Goal: Task Accomplishment & Management: Manage account settings

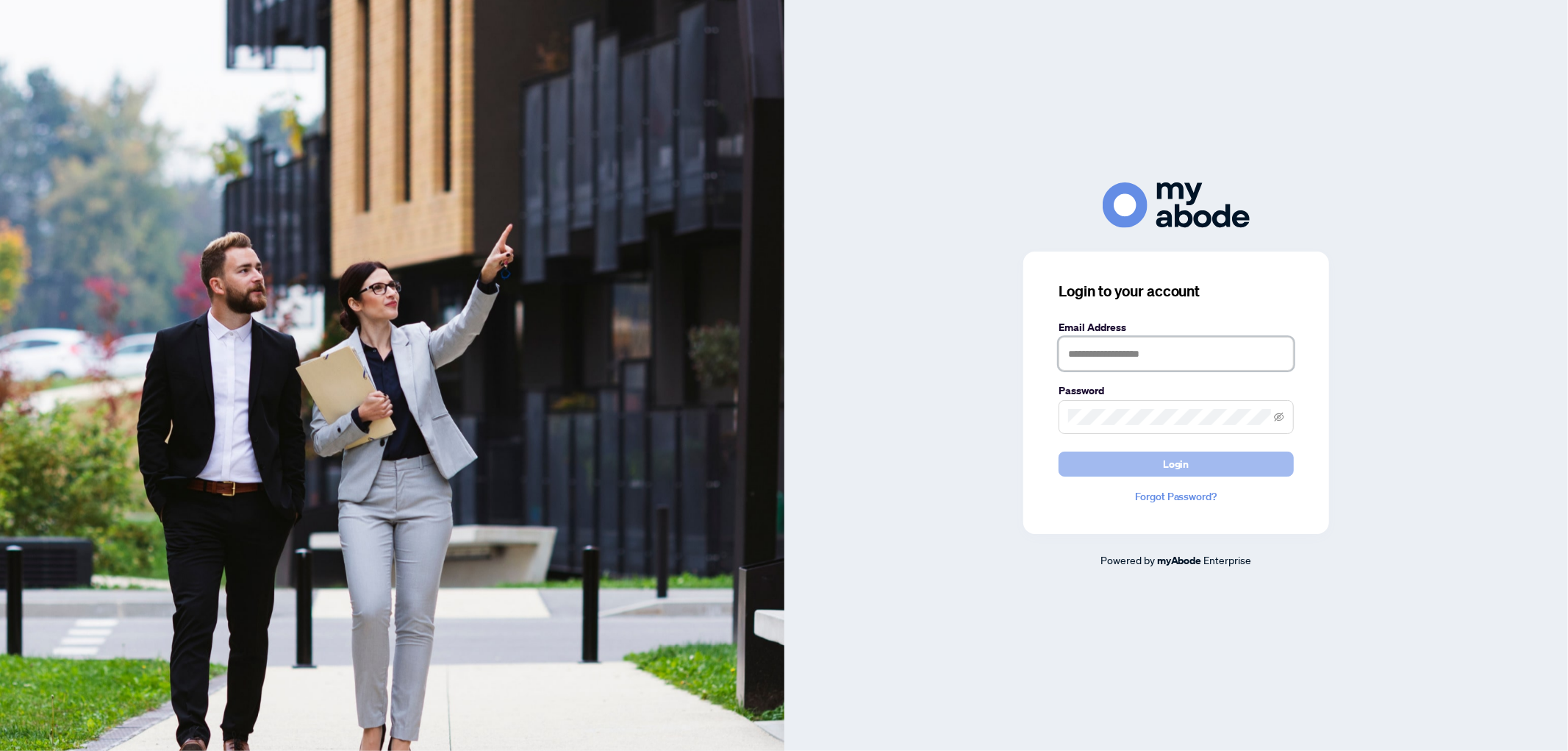
type input "**********"
click at [1185, 459] on span "Login" at bounding box center [1176, 465] width 26 height 24
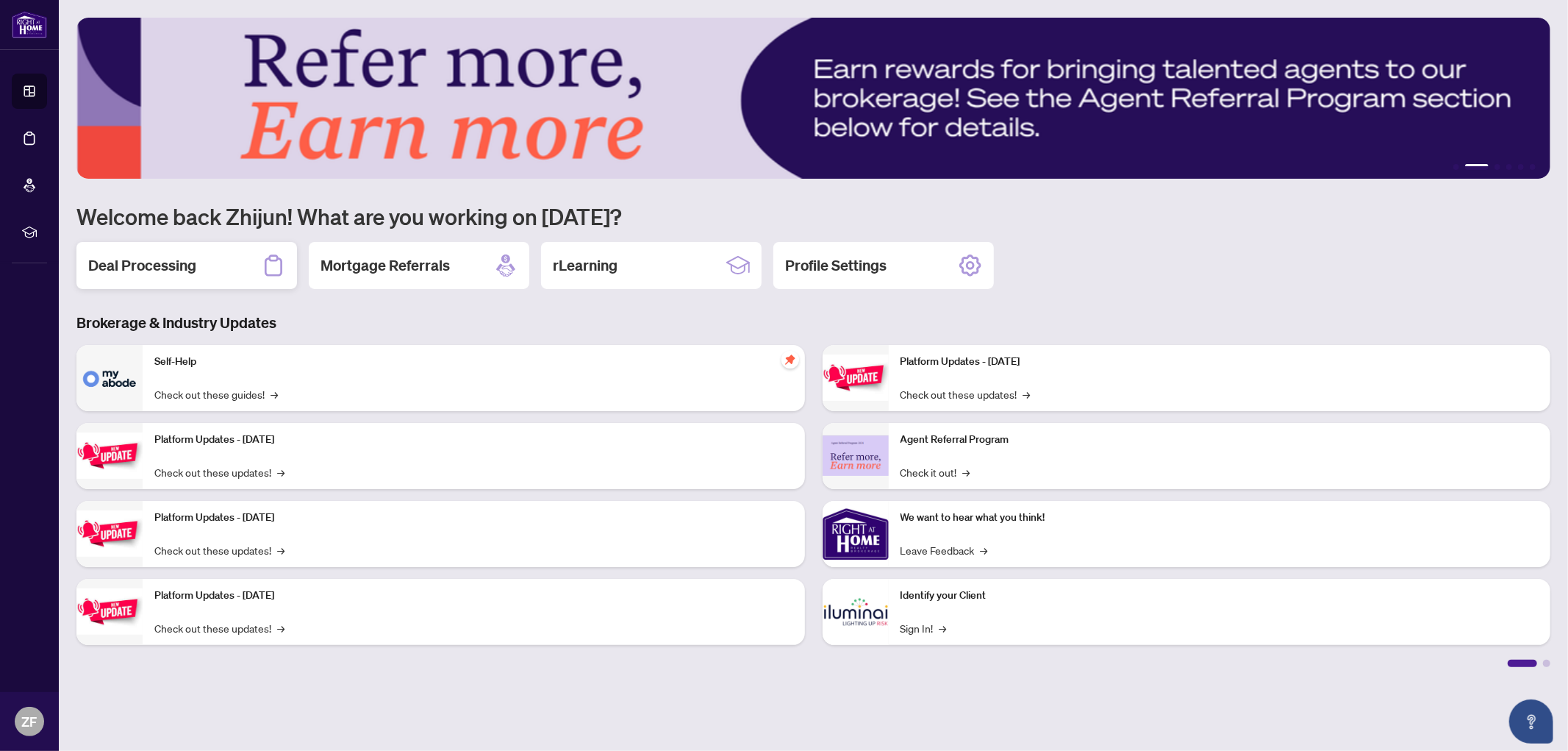
click at [203, 265] on div "Deal Processing" at bounding box center [187, 265] width 221 height 47
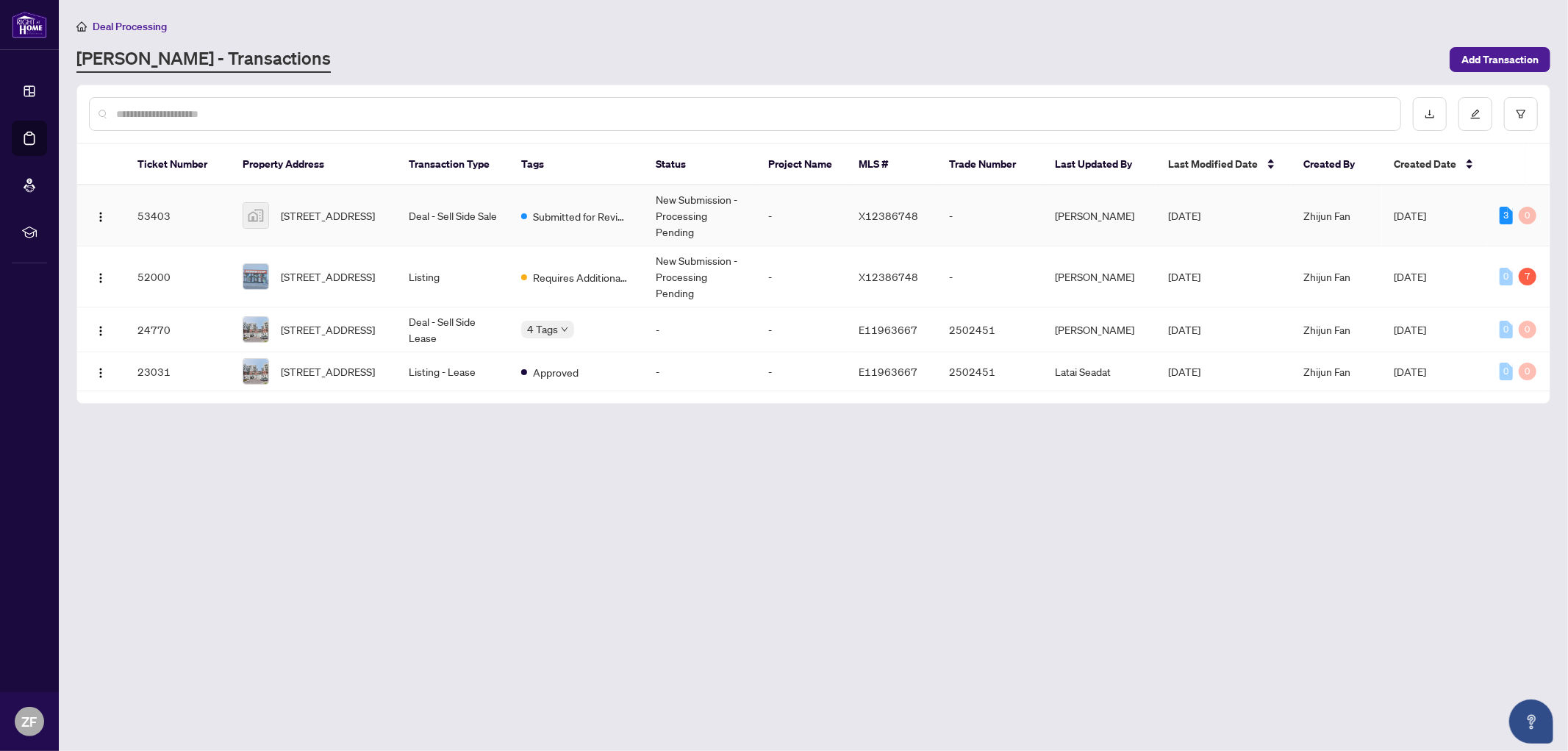
click at [695, 204] on td "New Submission - Processing Pending" at bounding box center [700, 216] width 113 height 61
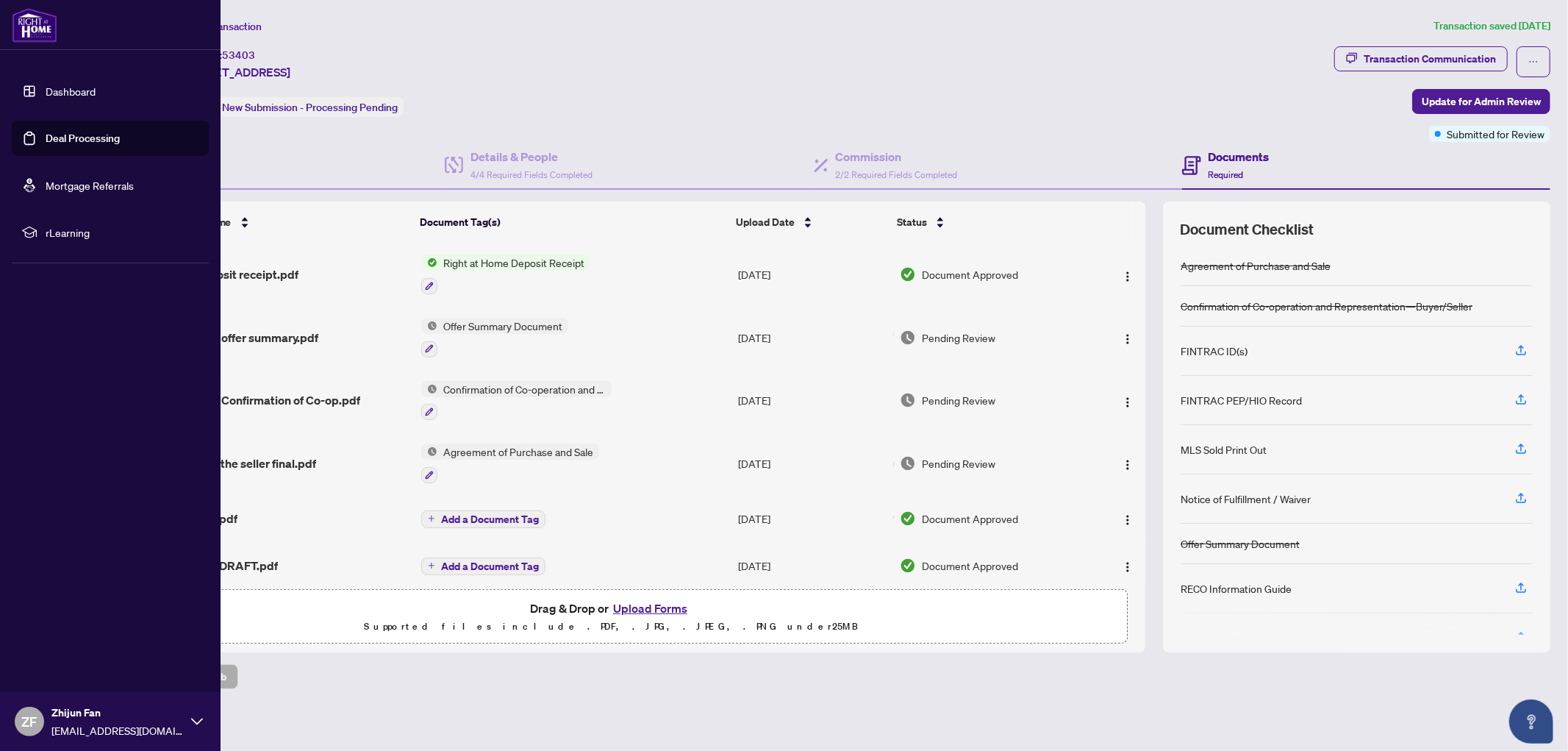
click at [82, 136] on link "Deal Processing" at bounding box center [82, 138] width 74 height 14
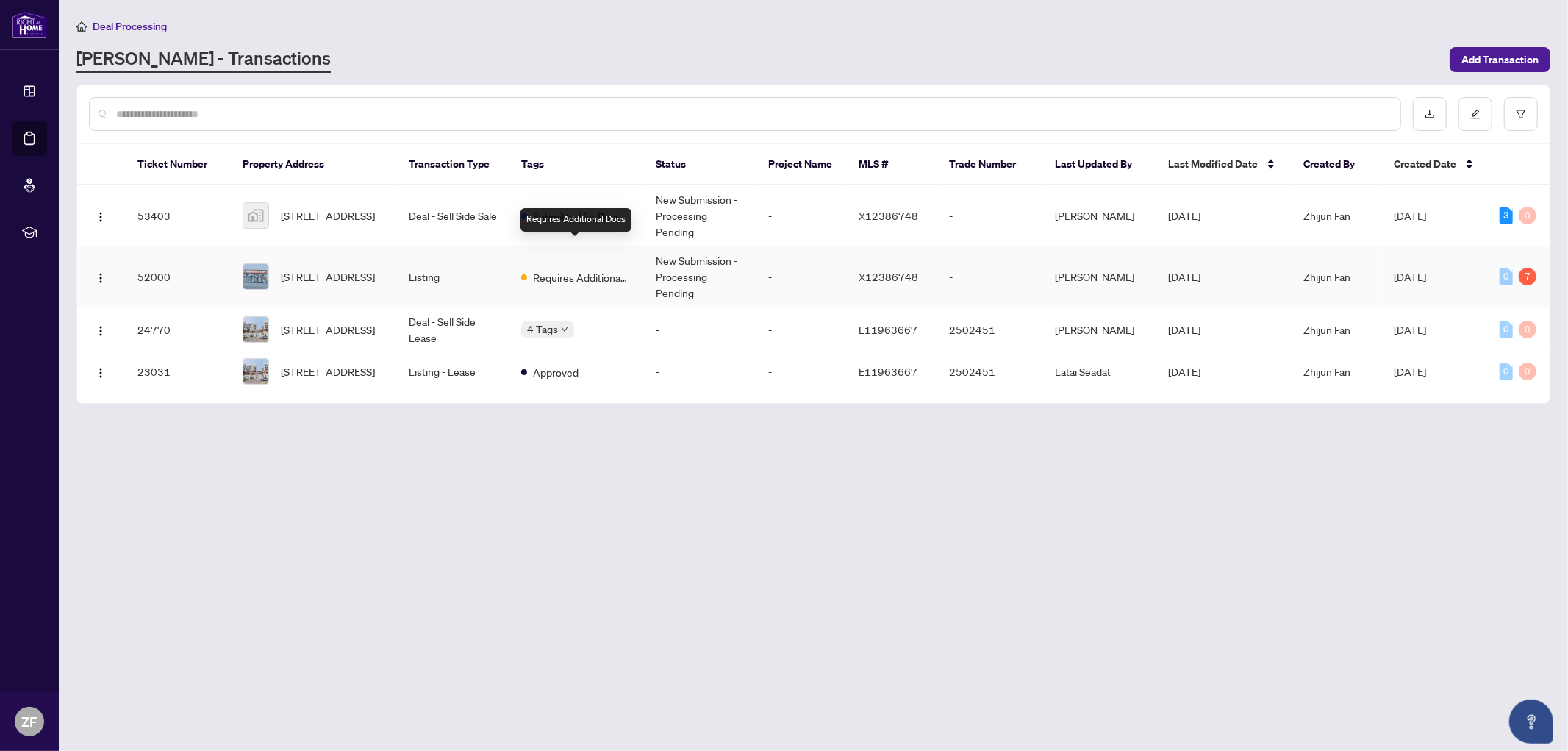
click at [591, 269] on span "Requires Additional Docs" at bounding box center [580, 277] width 95 height 16
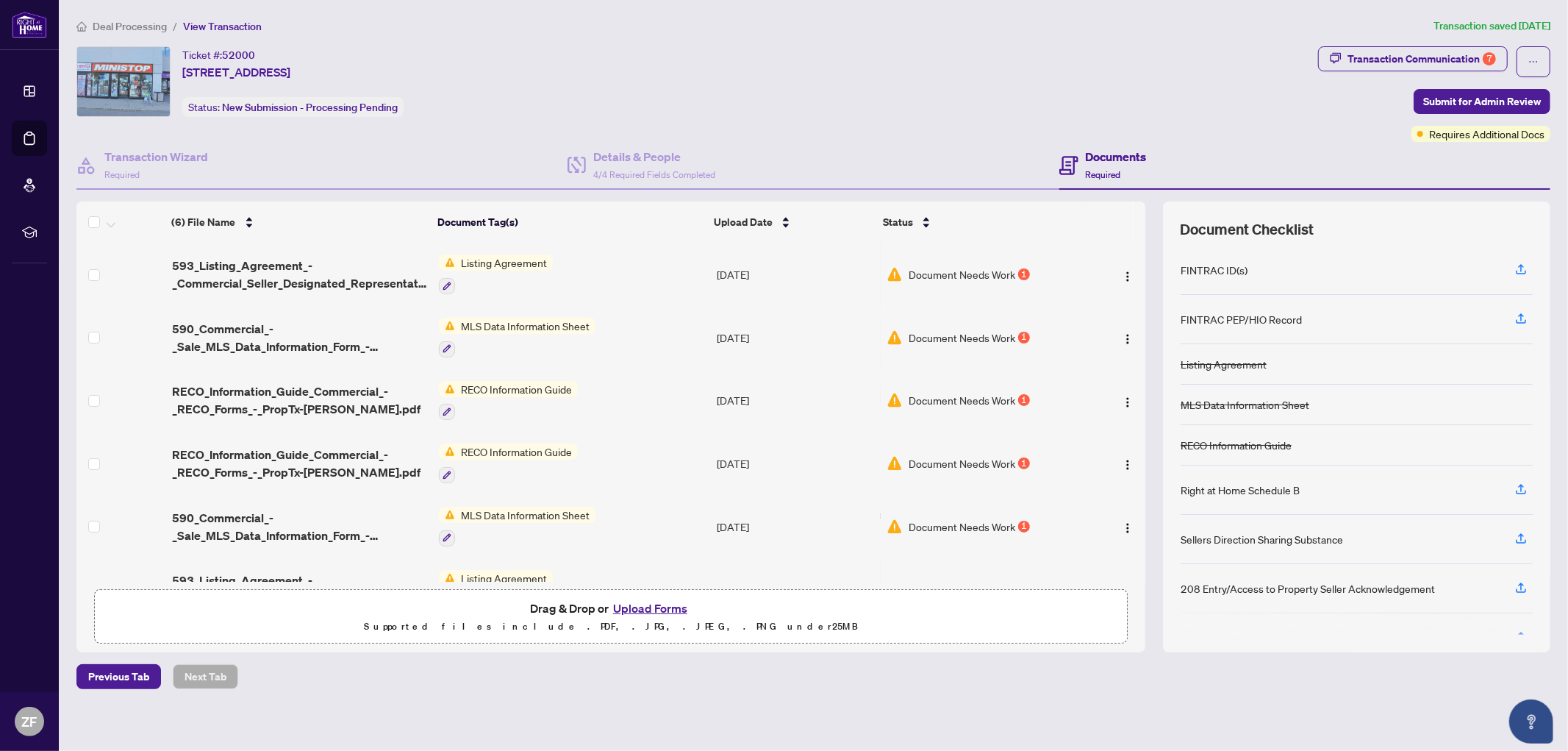
click at [977, 266] on span "Document Needs Work" at bounding box center [961, 274] width 107 height 16
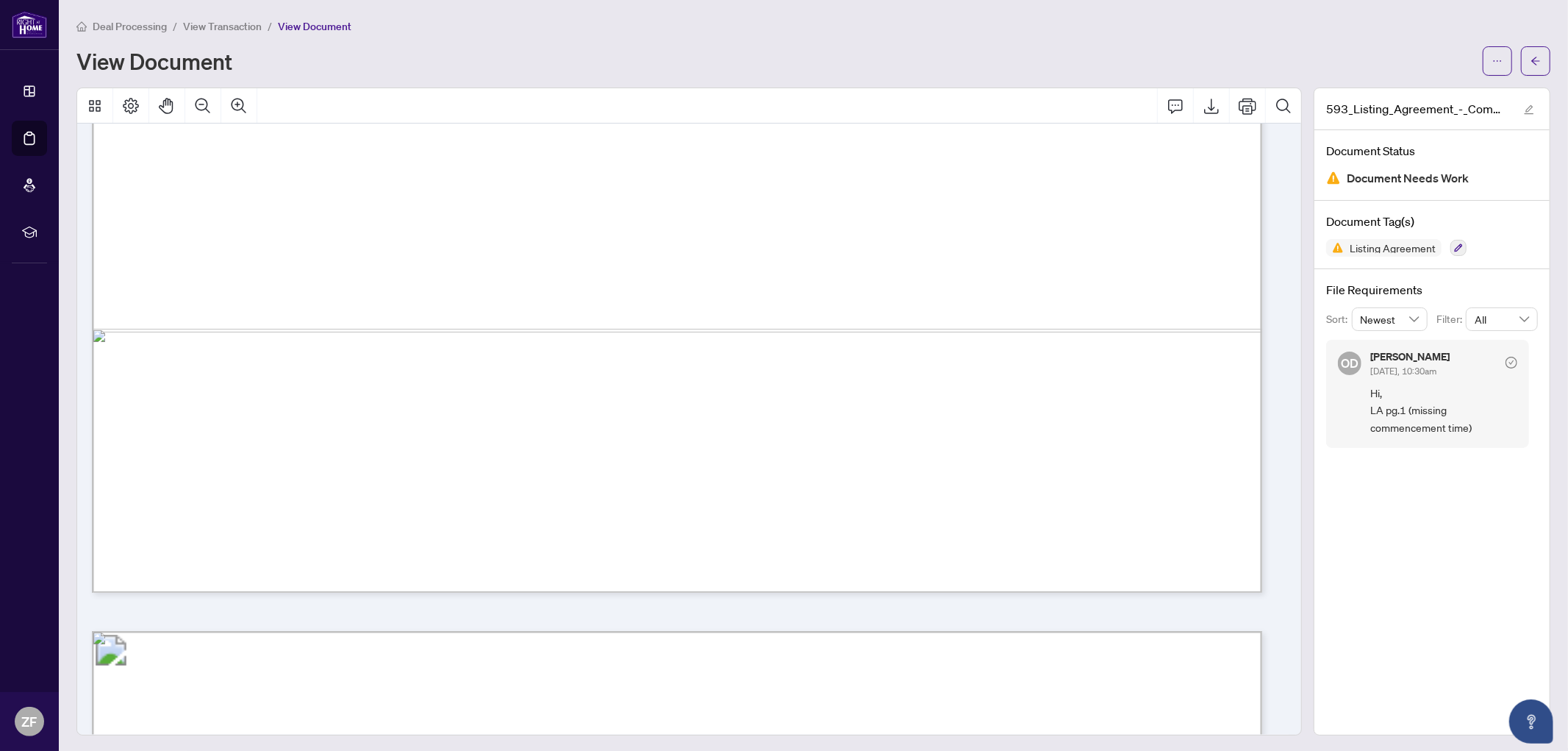
scroll to position [3186, 0]
